Goal: Download file/media

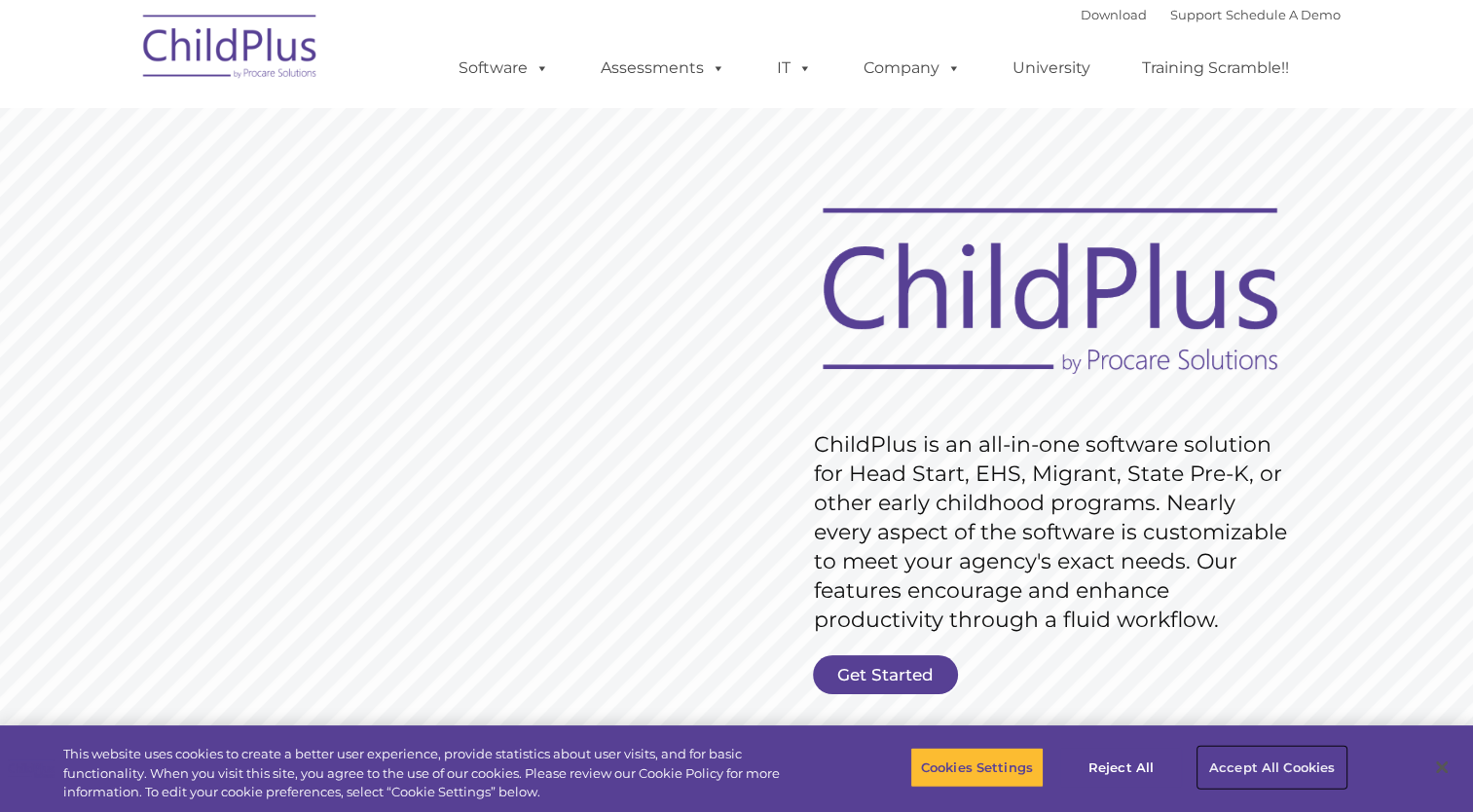
click at [1227, 760] on button "Accept All Cookies" at bounding box center [1271, 767] width 147 height 41
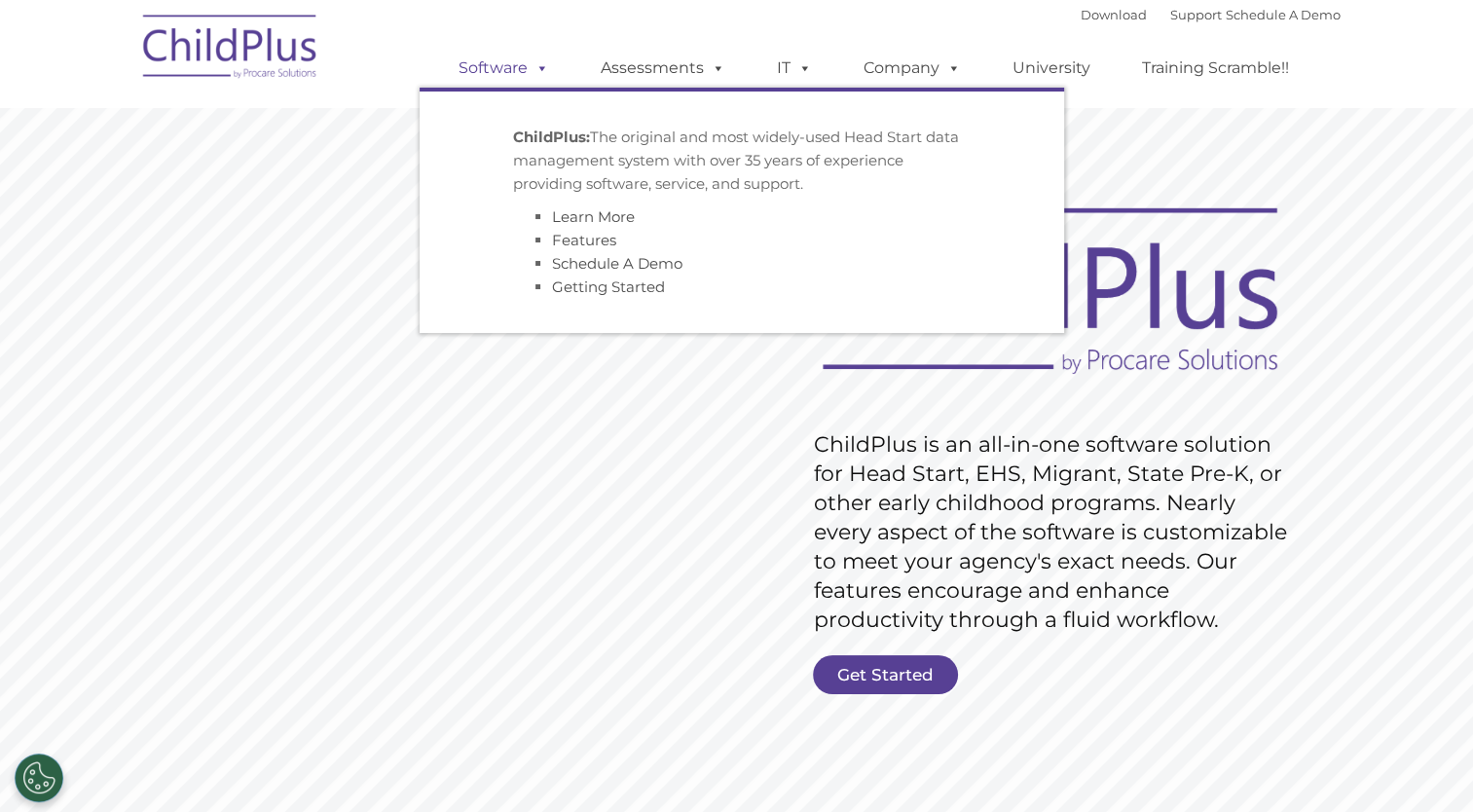
click at [494, 65] on link "Software" at bounding box center [504, 68] width 130 height 39
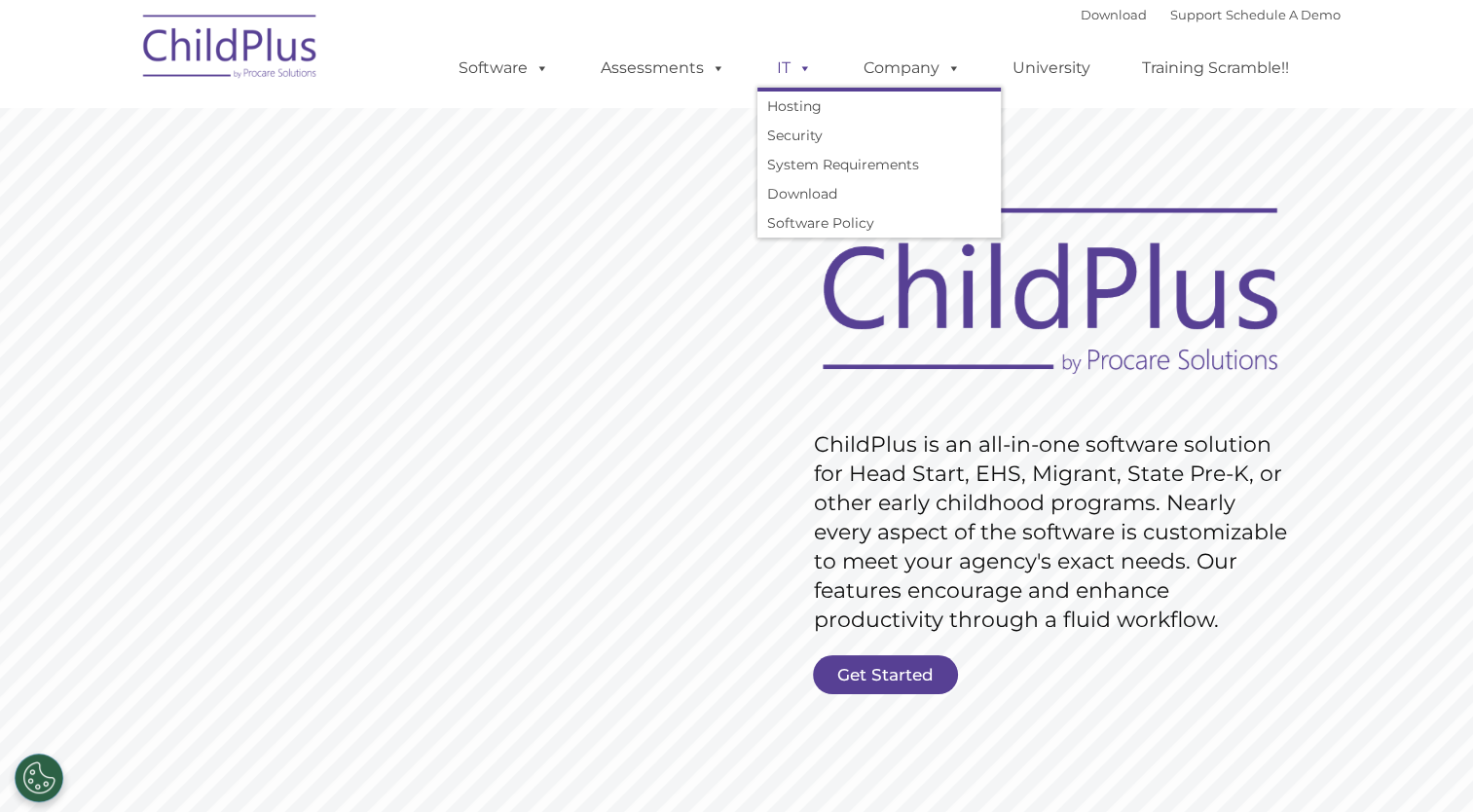
click at [797, 77] on span at bounding box center [801, 67] width 22 height 19
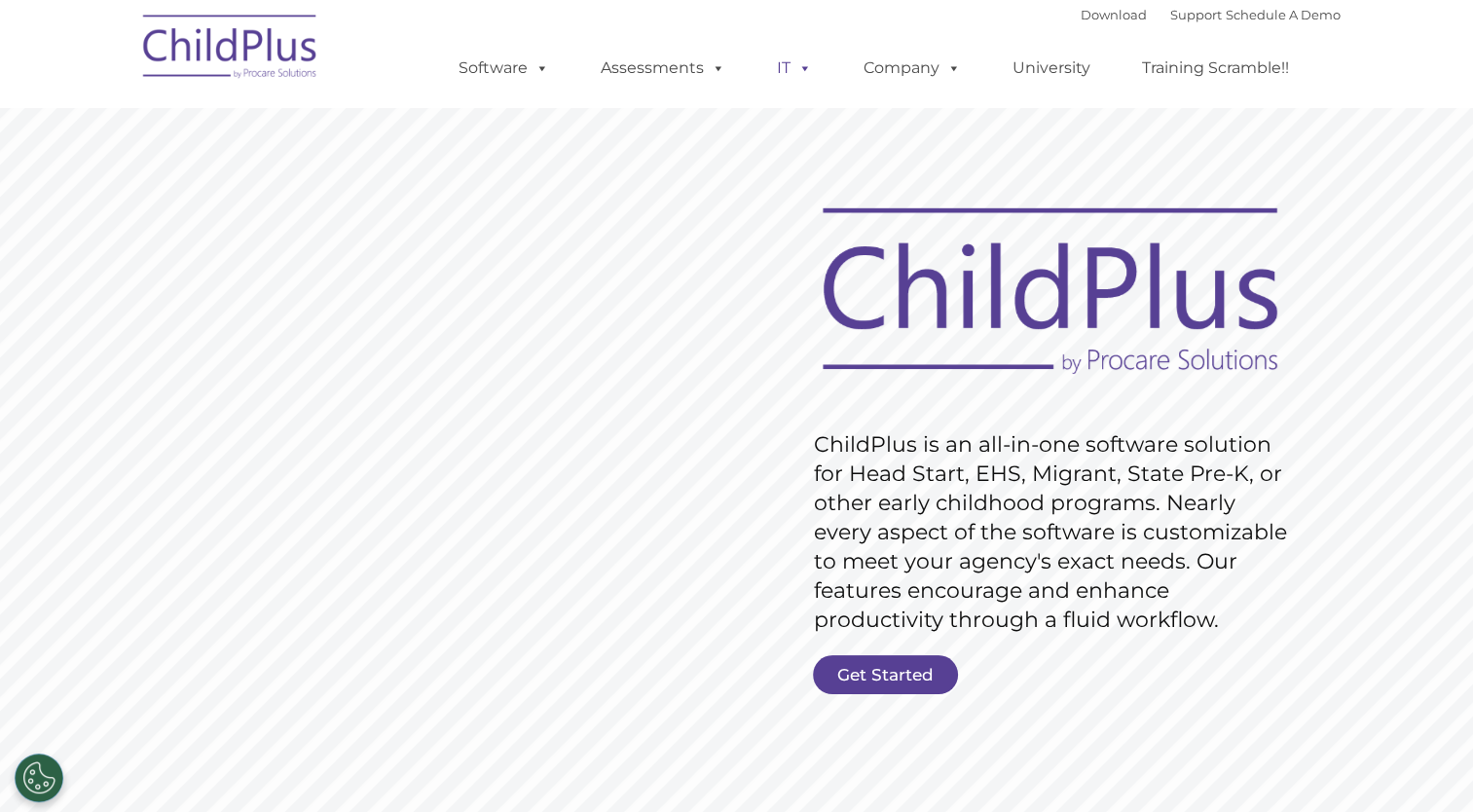
click at [795, 68] on span at bounding box center [801, 67] width 22 height 19
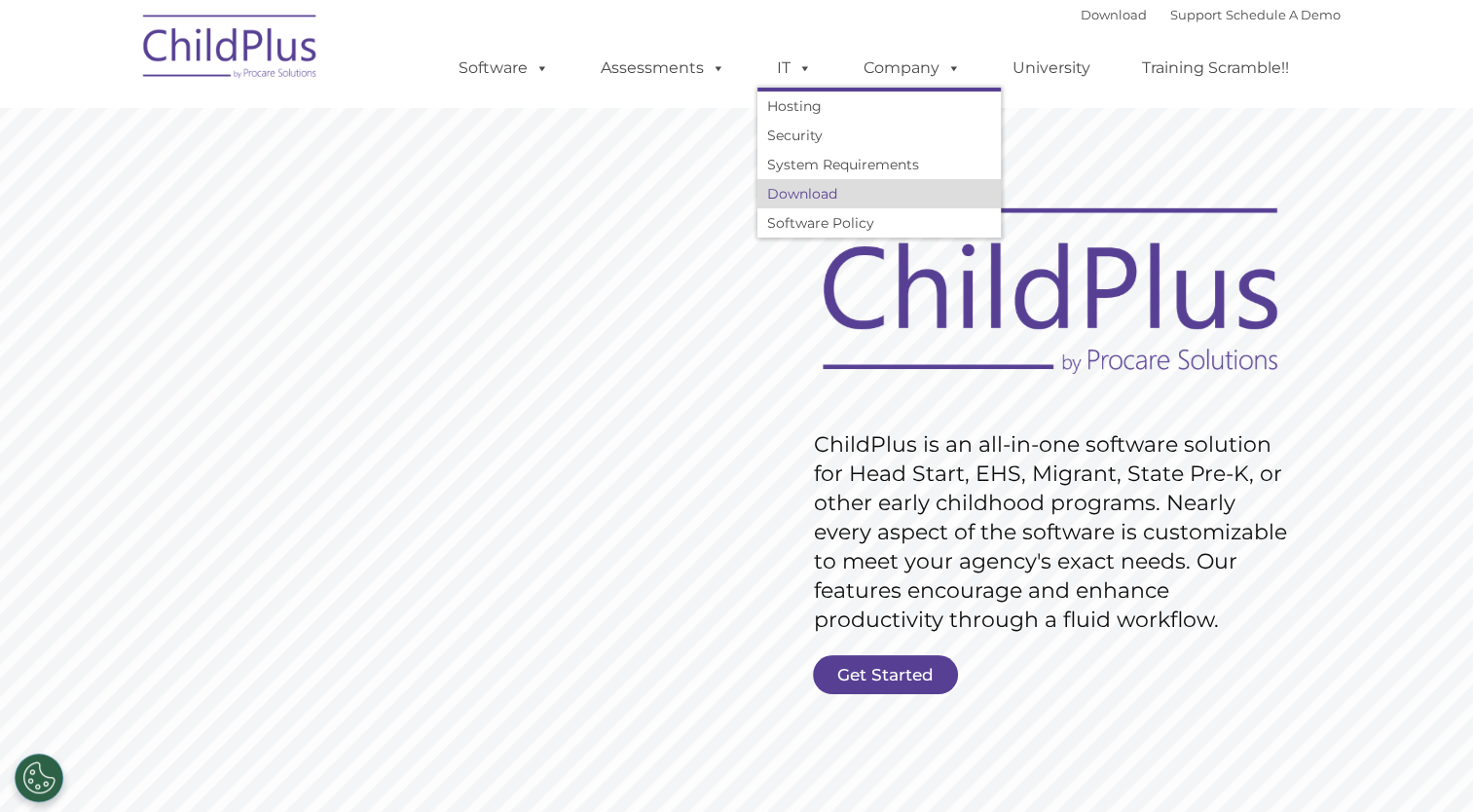
click at [809, 197] on link "Download" at bounding box center [878, 194] width 243 height 30
